Goal: Information Seeking & Learning: Learn about a topic

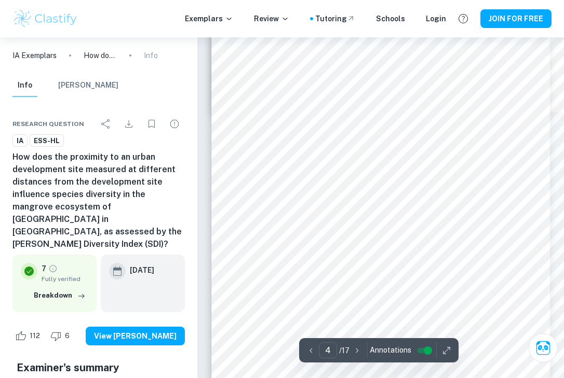
scroll to position [1597, 0]
type input "7"
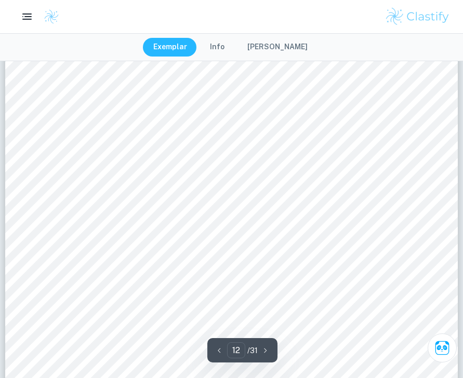
scroll to position [6869, 0]
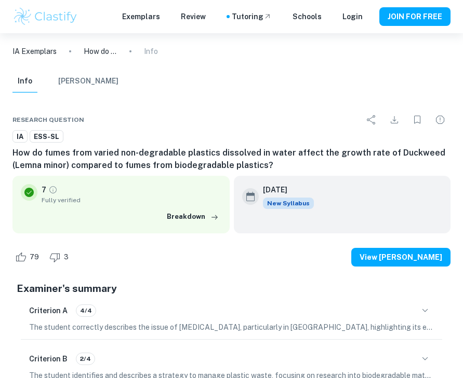
type input "28"
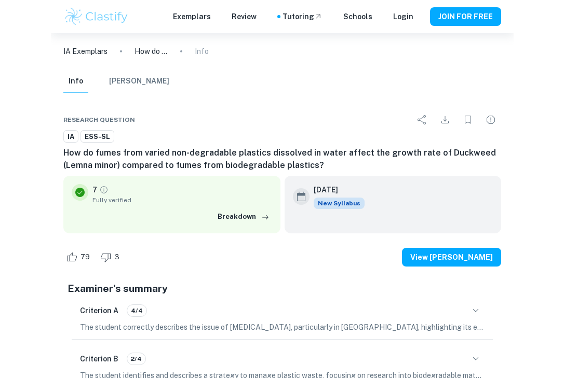
scroll to position [12318, 0]
